Goal: Check status

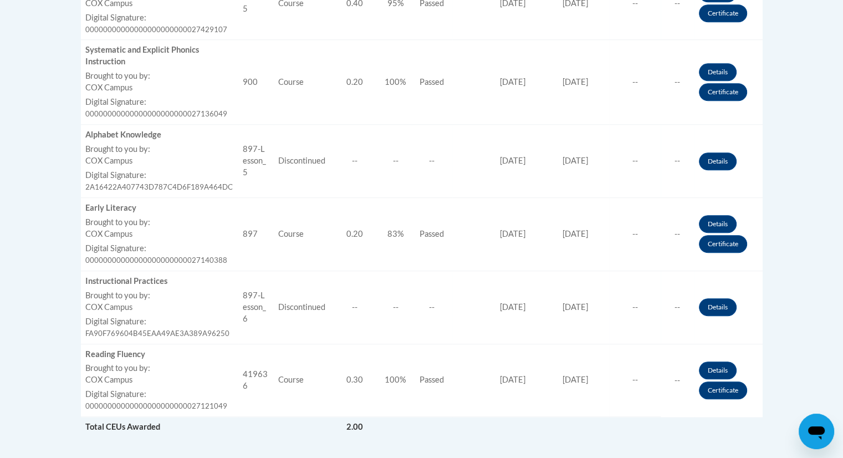
scroll to position [762, 0]
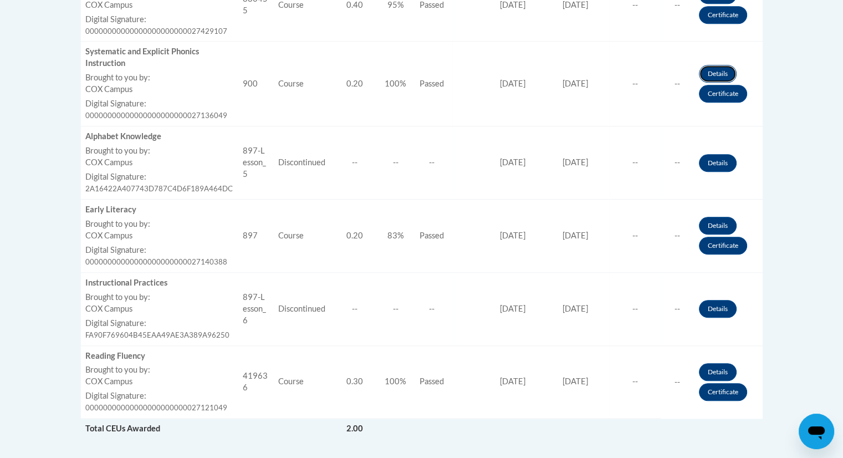
click at [716, 71] on link "Details" at bounding box center [718, 74] width 38 height 18
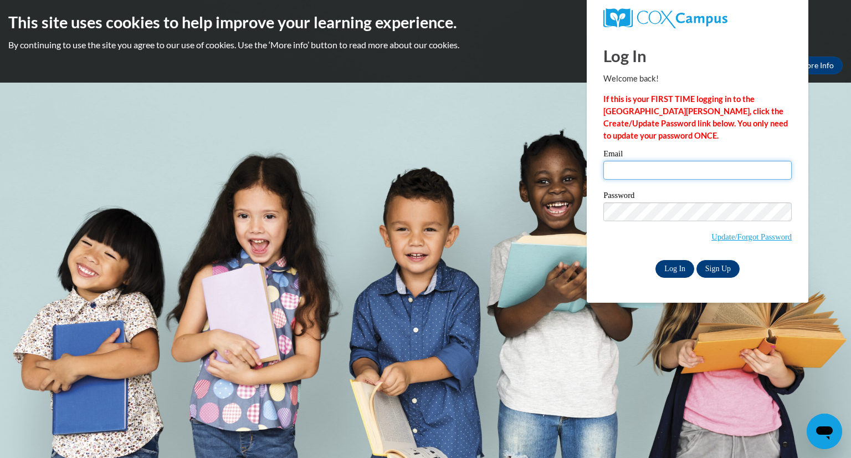
type input "sevanspowell@student.clayton.edu"
click at [664, 271] on input "Log In" at bounding box center [674, 269] width 39 height 18
